Goal: Find specific page/section: Find specific page/section

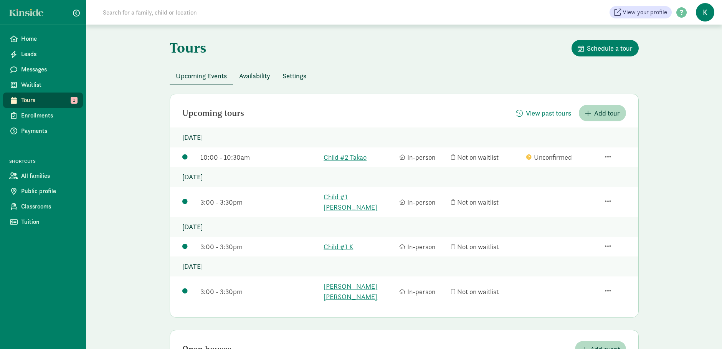
click at [347, 241] on link "Child #1 K" at bounding box center [360, 246] width 72 height 10
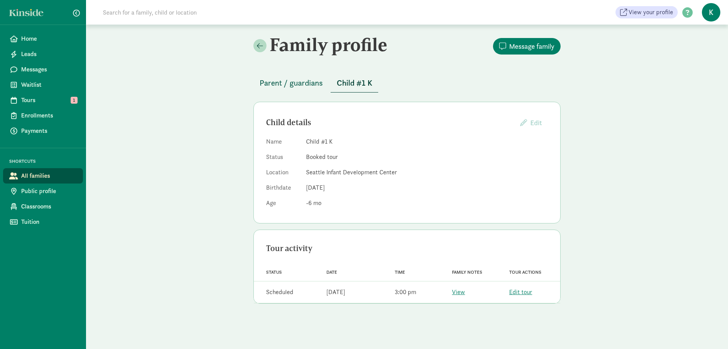
click at [289, 80] on span "Parent / guardians" at bounding box center [291, 83] width 63 height 12
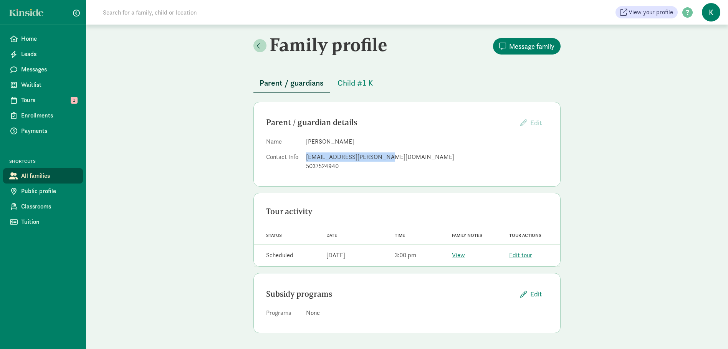
drag, startPoint x: 378, startPoint y: 157, endPoint x: 306, endPoint y: 155, distance: 72.2
click at [306, 155] on div "[EMAIL_ADDRESS][PERSON_NAME][DOMAIN_NAME]" at bounding box center [427, 156] width 242 height 9
copy div "[EMAIL_ADDRESS][PERSON_NAME][DOMAIN_NAME]"
click at [351, 84] on span "Child #1 K" at bounding box center [354, 83] width 35 height 12
